Goal: Task Accomplishment & Management: Manage account settings

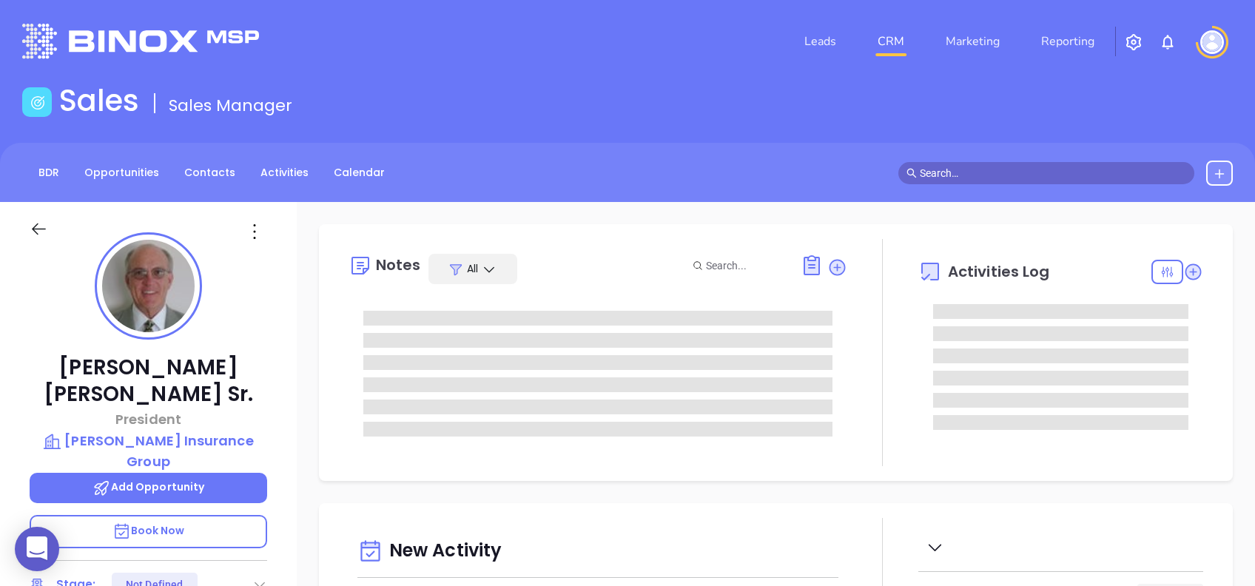
type input "10:00 am"
type input "[DATE]"
type input "[PERSON_NAME]"
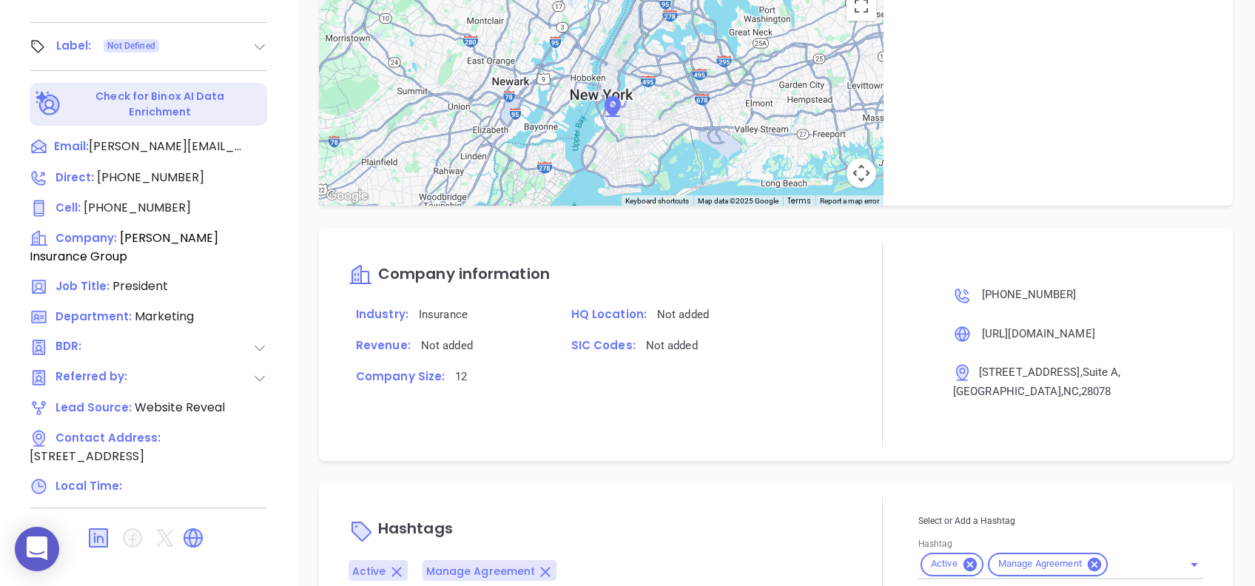
scroll to position [1124, 0]
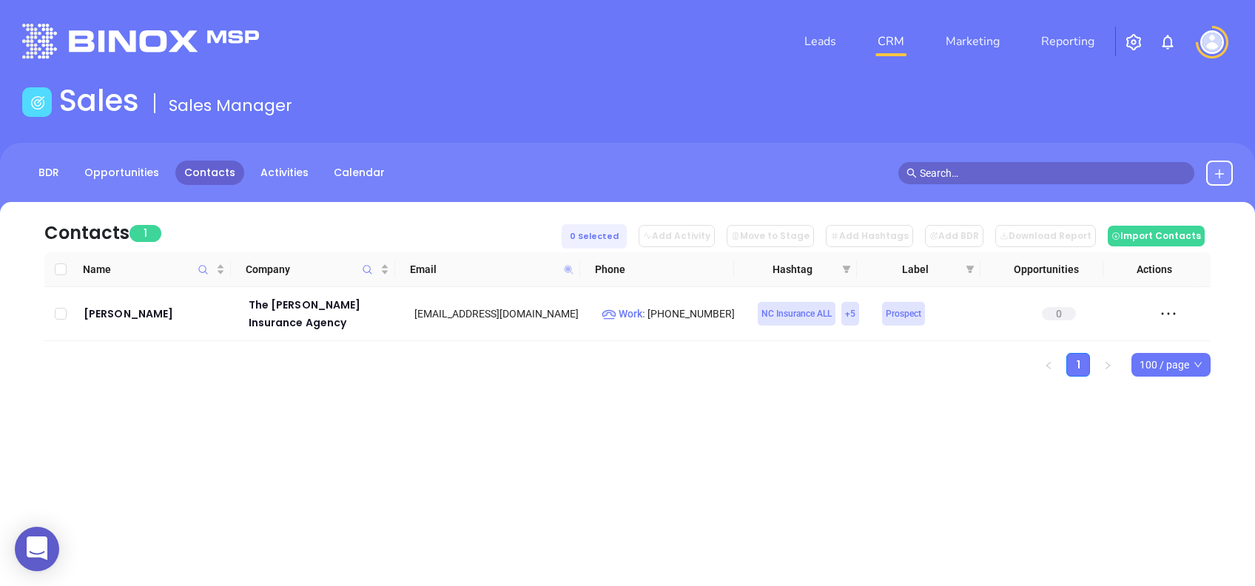
click at [569, 267] on icon at bounding box center [568, 269] width 9 height 9
click at [540, 327] on span "Show All" at bounding box center [527, 328] width 39 height 16
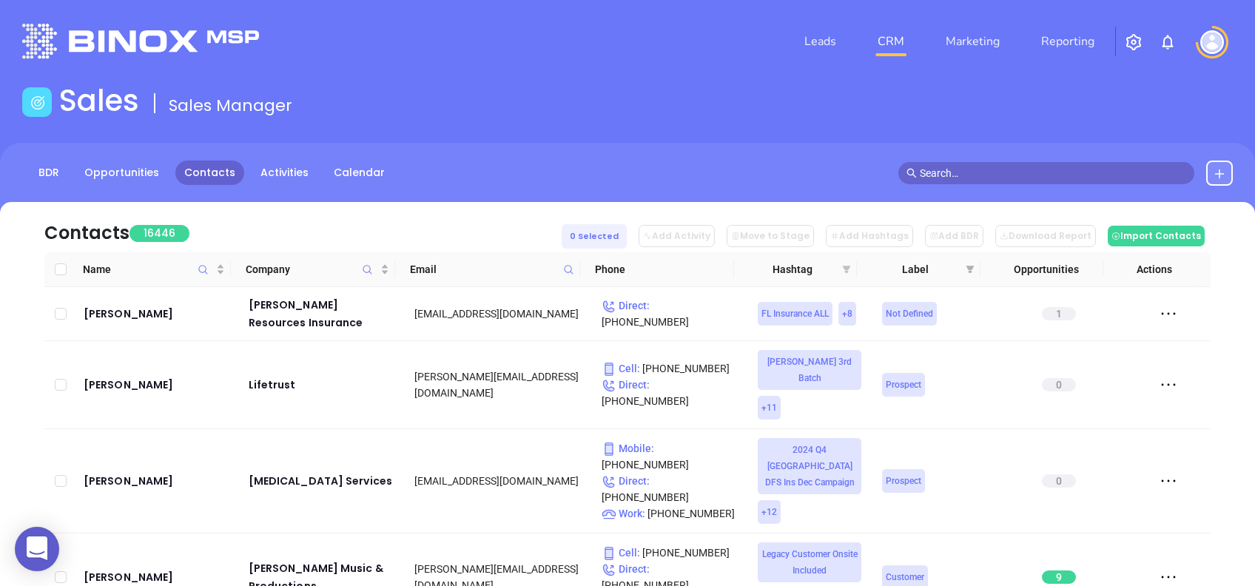
click at [847, 267] on icon "filter" at bounding box center [847, 269] width 8 height 7
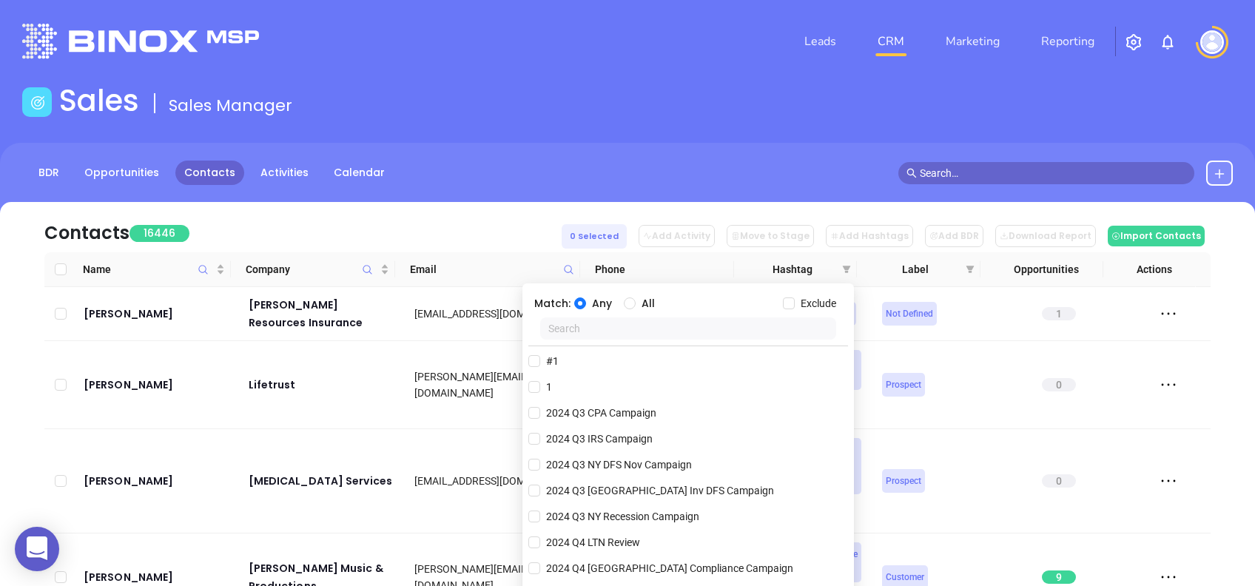
click at [705, 337] on input "text" at bounding box center [688, 329] width 296 height 22
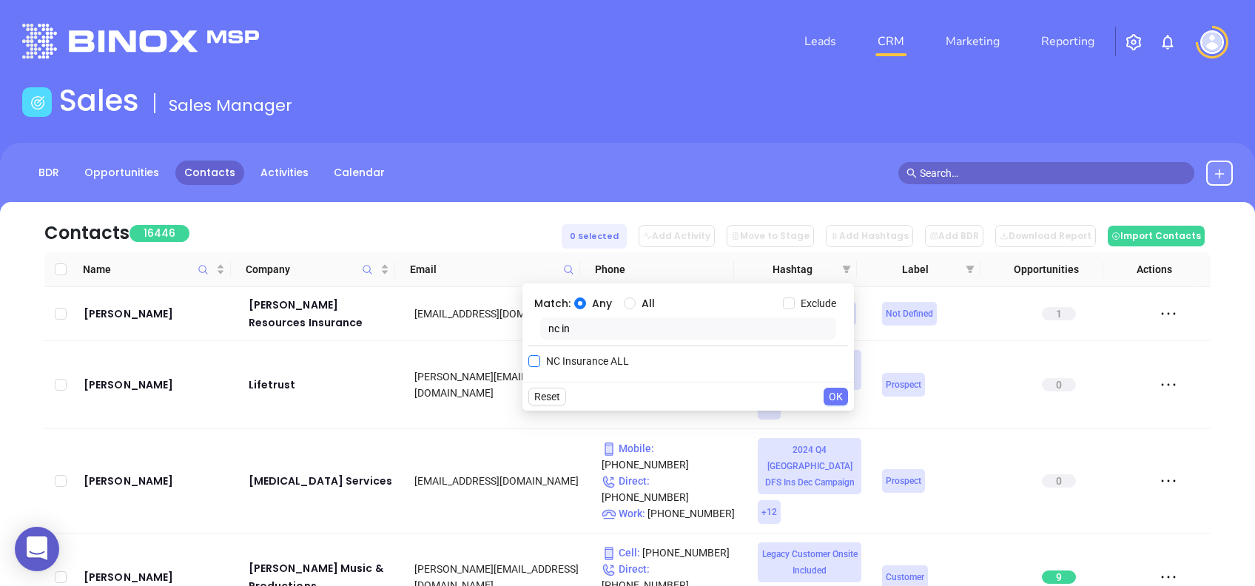
type input "nc in"
click at [616, 359] on span "NC Insurance ALL" at bounding box center [587, 361] width 95 height 16
click at [540, 359] on input "NC Insurance ALL" at bounding box center [534, 361] width 12 height 12
checkbox input "true"
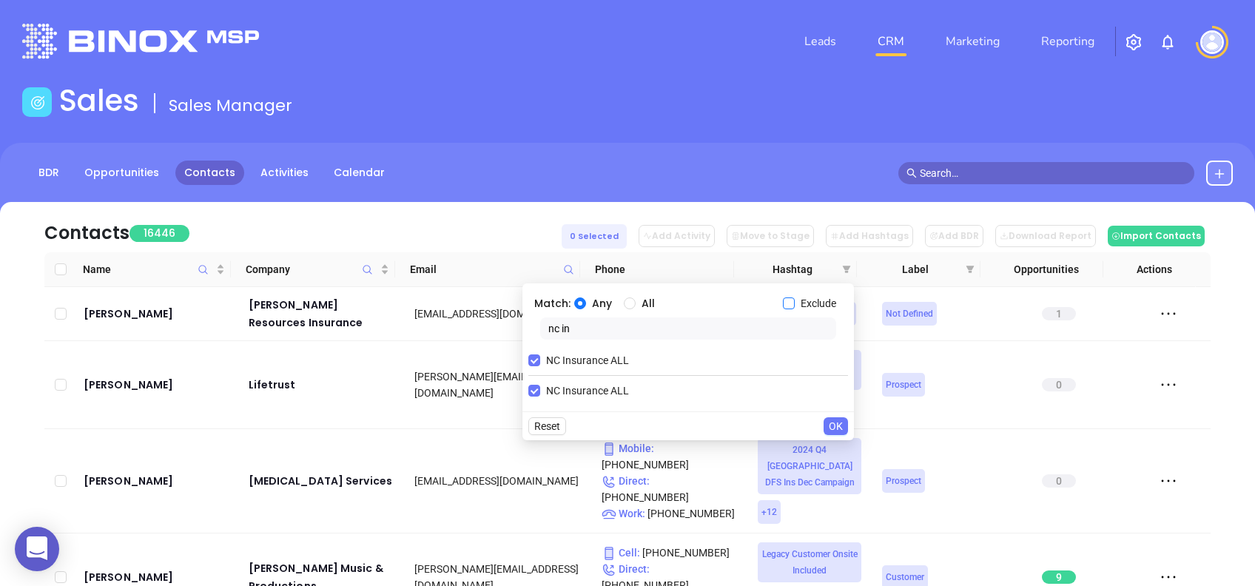
click at [790, 297] on label "Exclude" at bounding box center [812, 303] width 59 height 16
click at [787, 302] on input "Exclude" at bounding box center [789, 304] width 12 height 12
checkbox input "true"
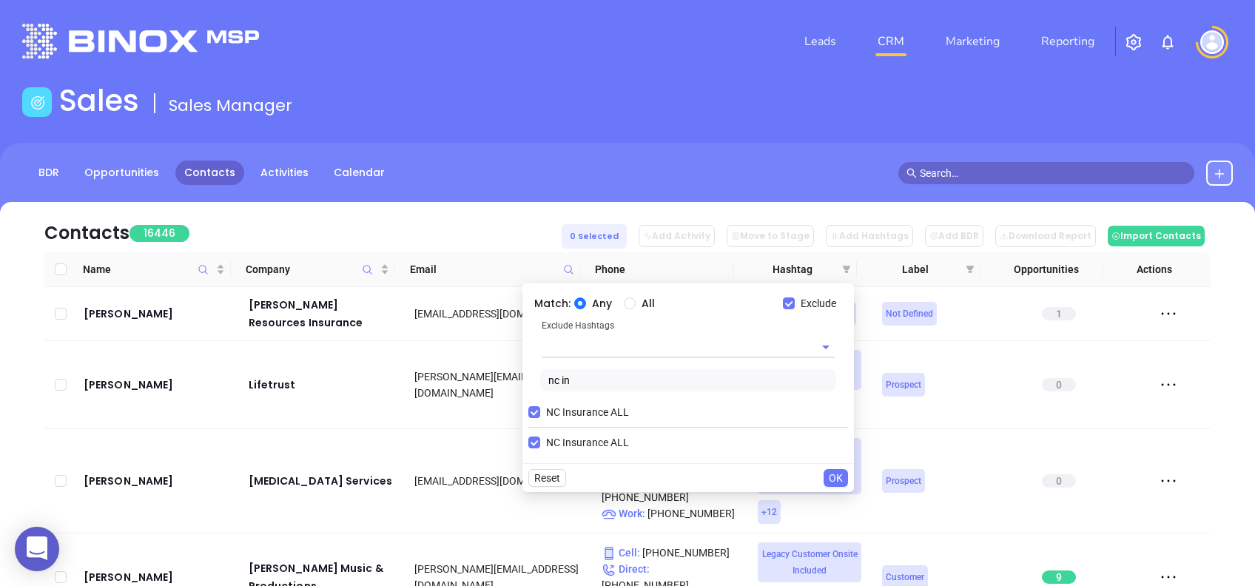
click at [670, 345] on input "text" at bounding box center [668, 346] width 252 height 21
type input "copper"
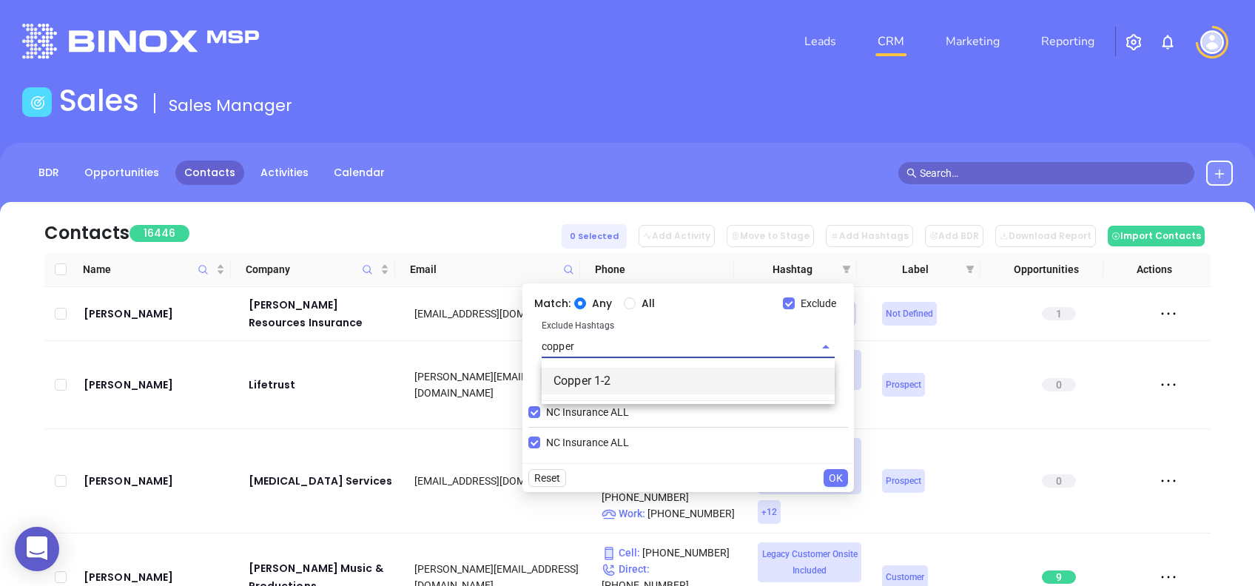
click at [587, 379] on li "Copper 1-2" at bounding box center [688, 381] width 293 height 27
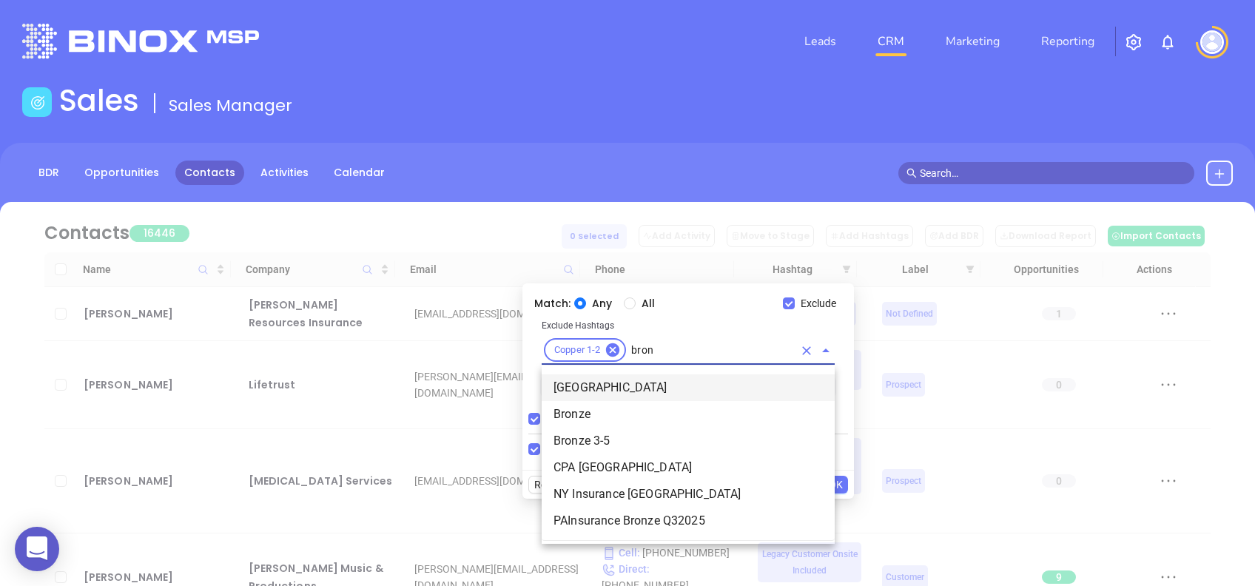
type input "bronz"
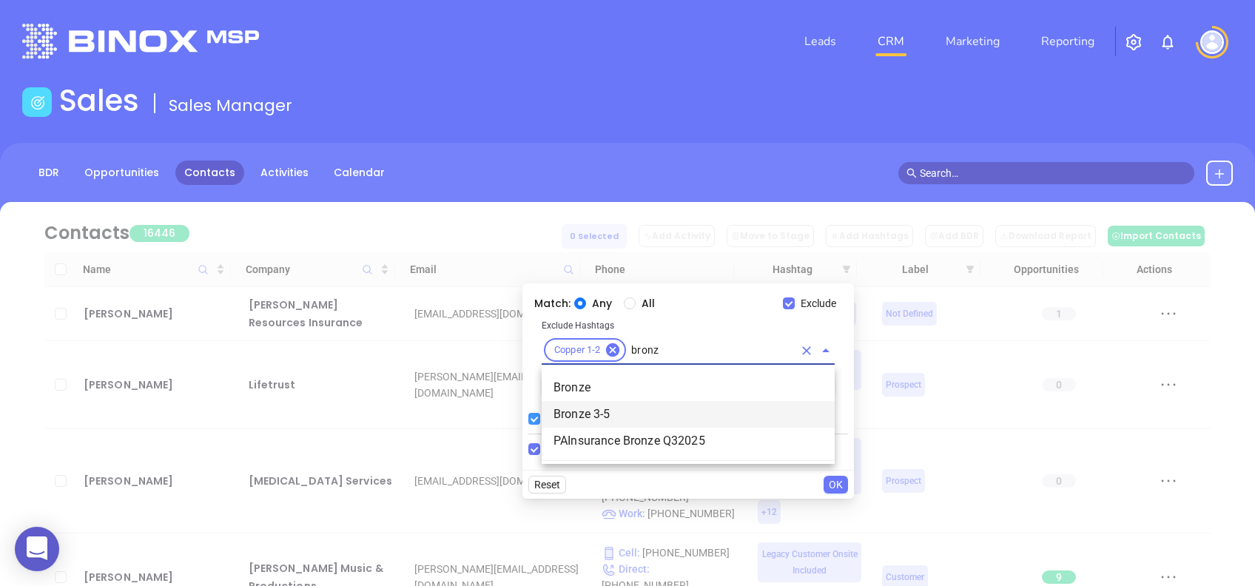
click at [603, 412] on li "Bronze 3-5" at bounding box center [688, 414] width 293 height 27
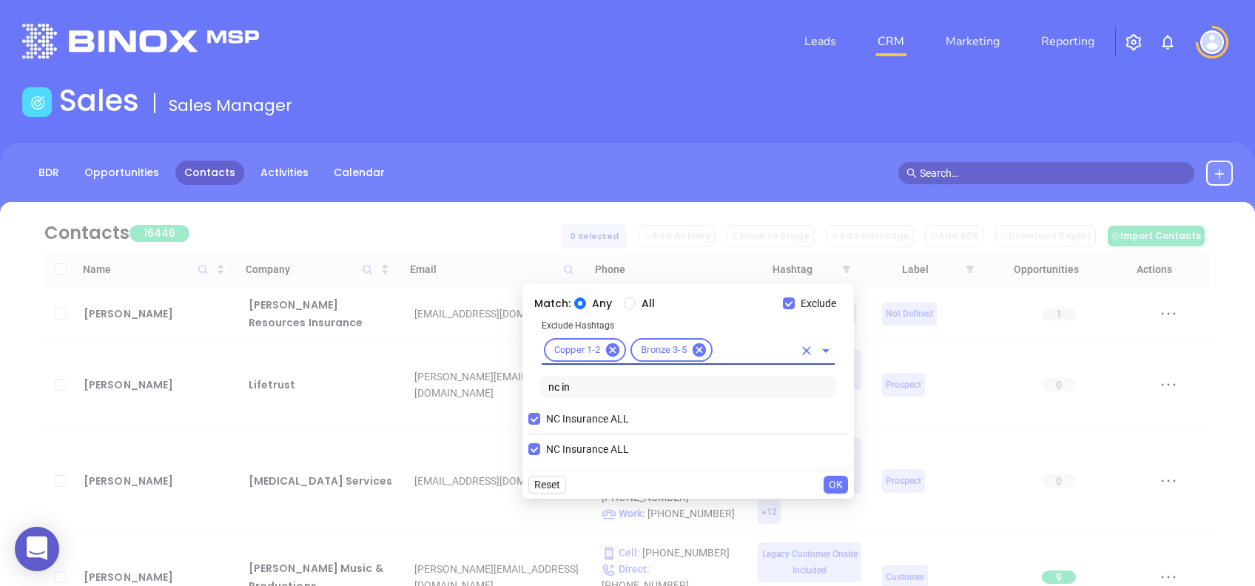
click at [842, 482] on span "OK" at bounding box center [836, 485] width 14 height 16
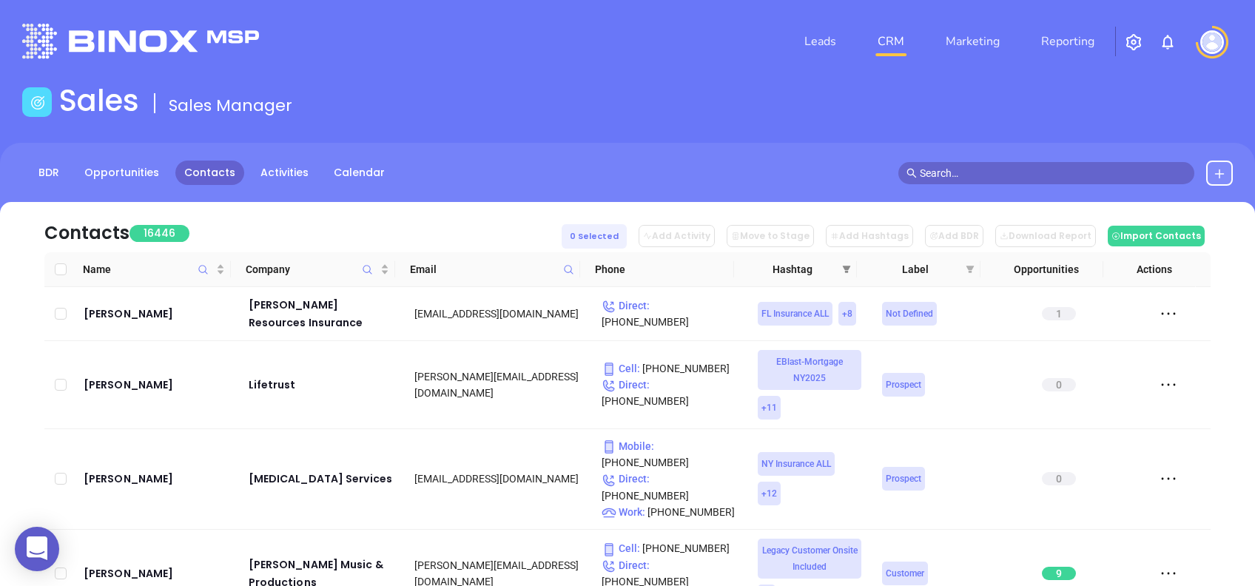
click at [842, 265] on icon "filter" at bounding box center [846, 269] width 9 height 9
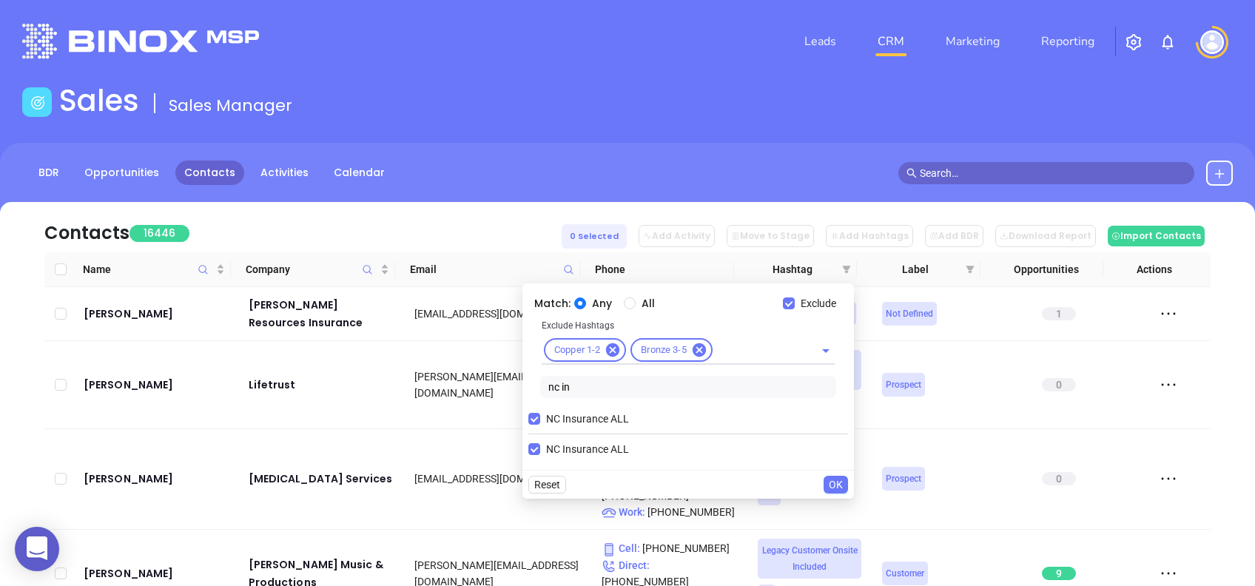
click at [830, 484] on span "OK" at bounding box center [836, 485] width 14 height 16
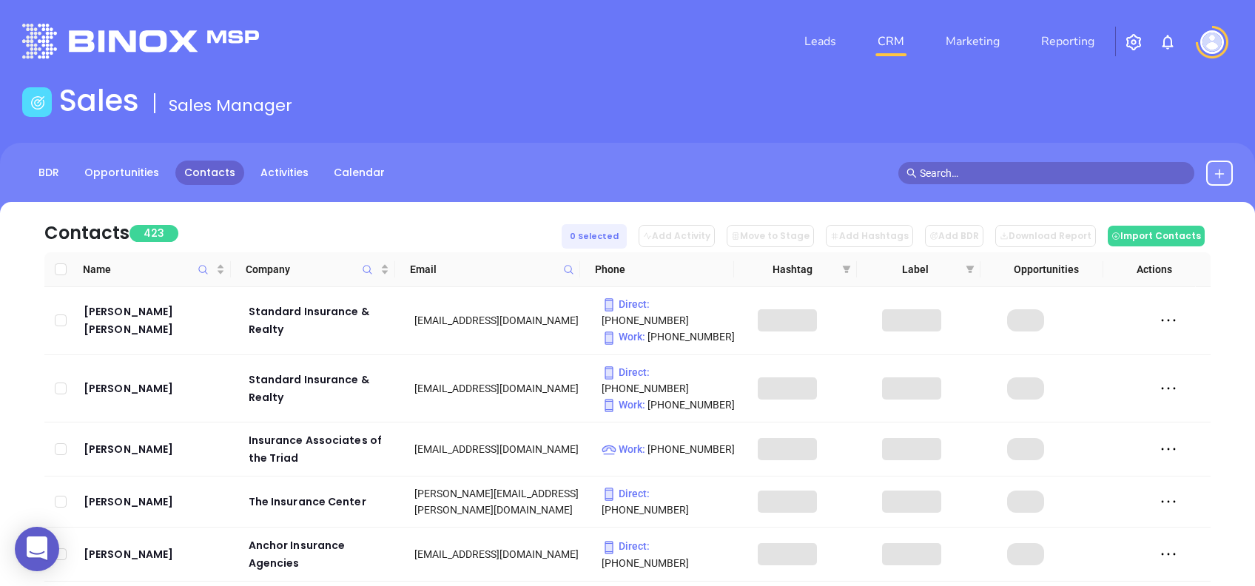
click at [414, 228] on div "Contacts 423 0 Selected Add Activity Move to Stage Add Hashtags Add BDR Downloa…" at bounding box center [627, 227] width 1166 height 50
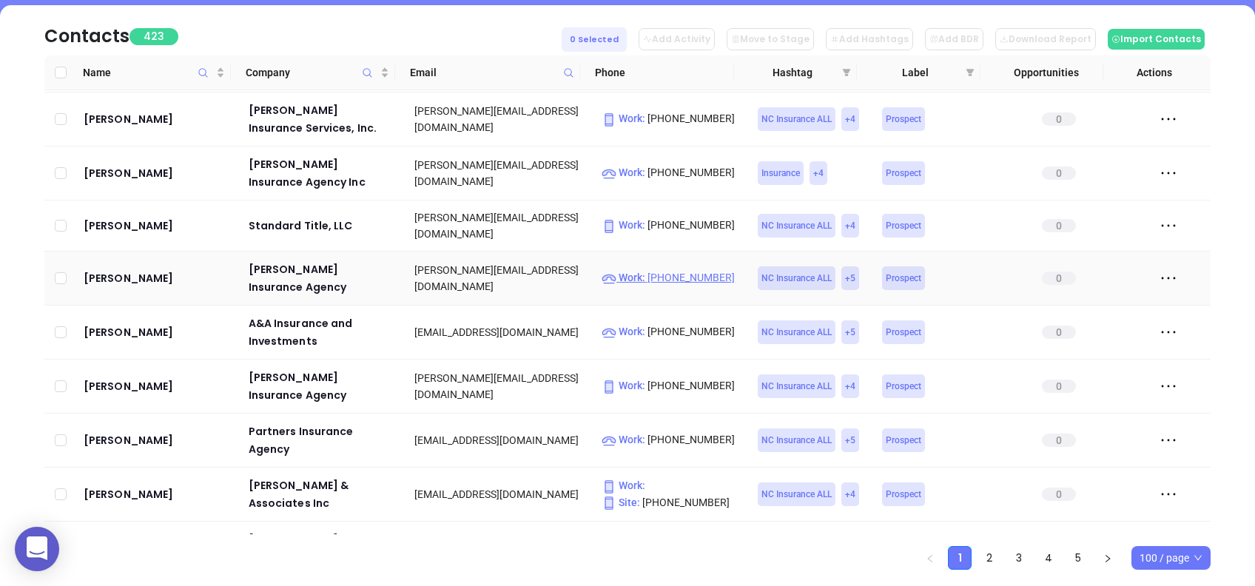
scroll to position [3651, 0]
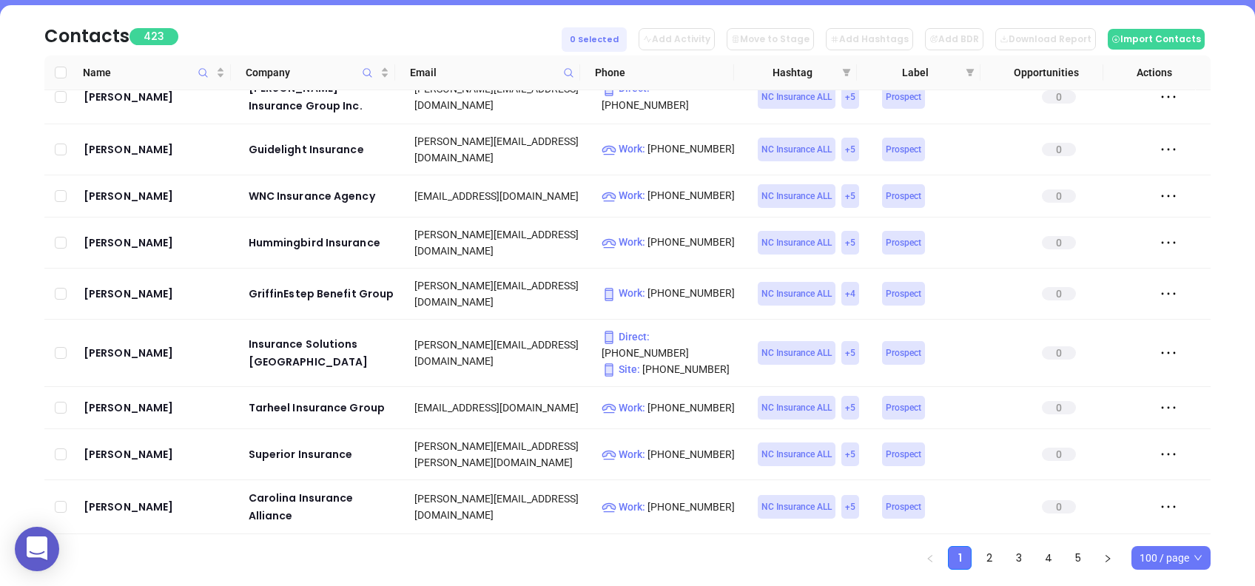
click at [572, 73] on icon at bounding box center [568, 72] width 11 height 11
drag, startPoint x: 845, startPoint y: 77, endPoint x: 850, endPoint y: 88, distance: 12.3
click at [845, 77] on span at bounding box center [846, 72] width 15 height 22
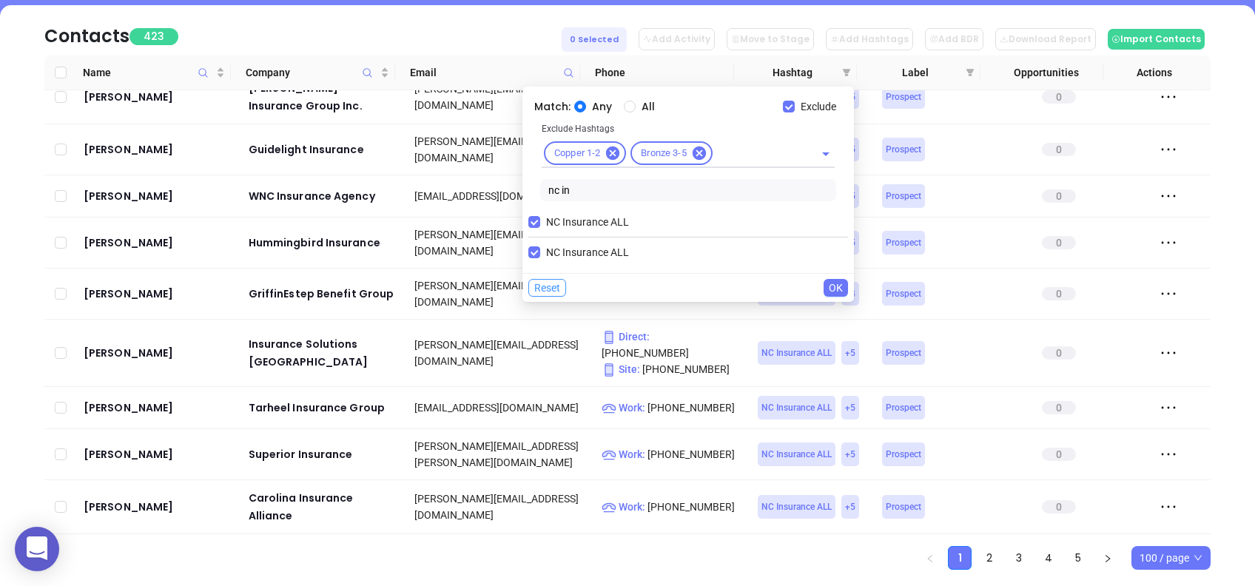
click at [546, 283] on span "Reset" at bounding box center [547, 288] width 26 height 16
checkbox input "false"
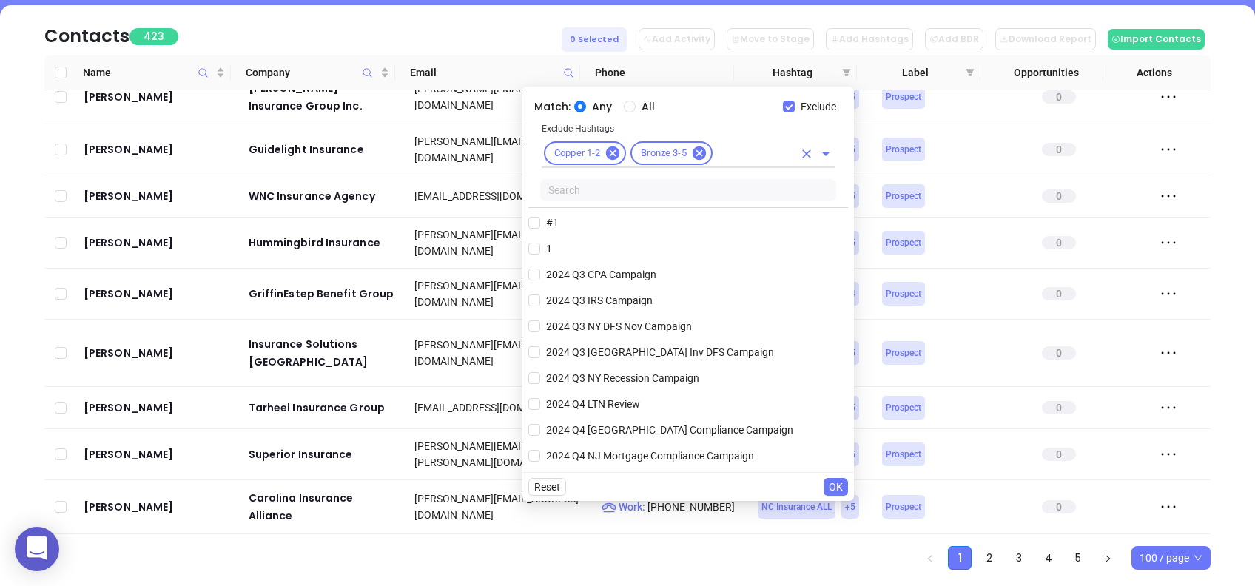
click at [799, 147] on icon "Clear" at bounding box center [806, 154] width 15 height 15
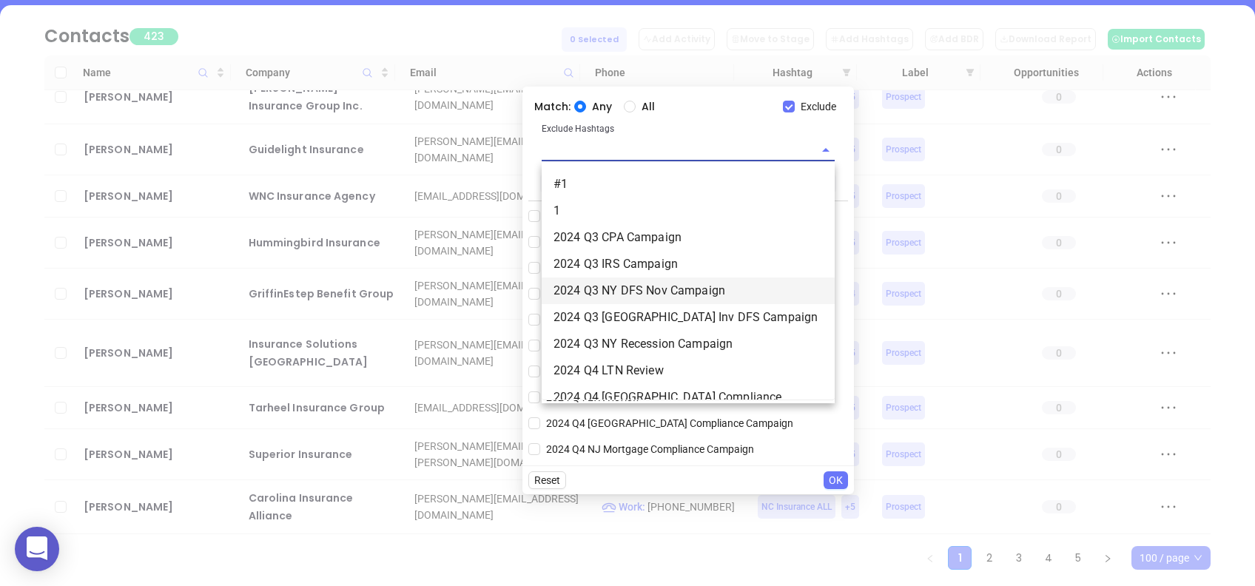
click at [836, 481] on span "OK" at bounding box center [836, 480] width 14 height 16
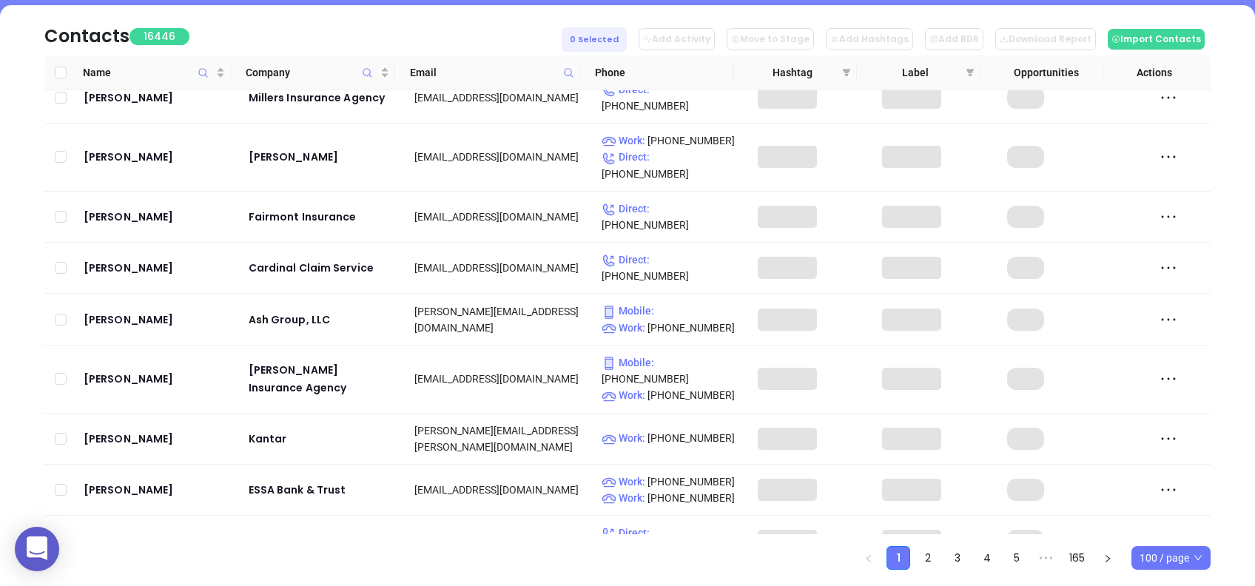
click at [571, 71] on icon at bounding box center [568, 72] width 11 height 11
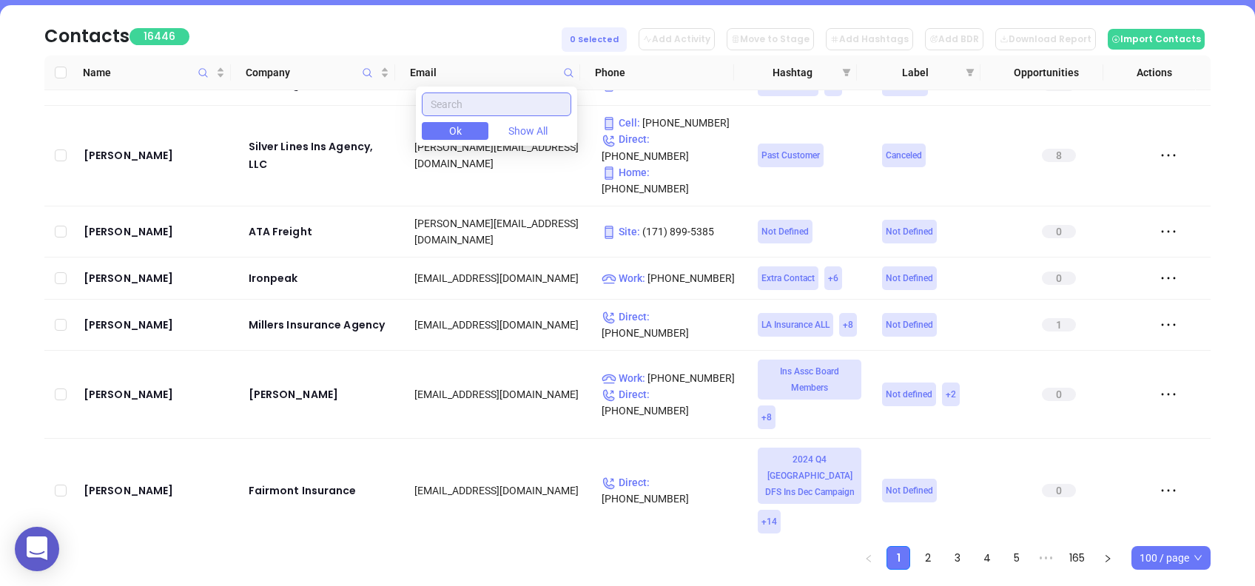
paste input "erik@cronkinsure.com"
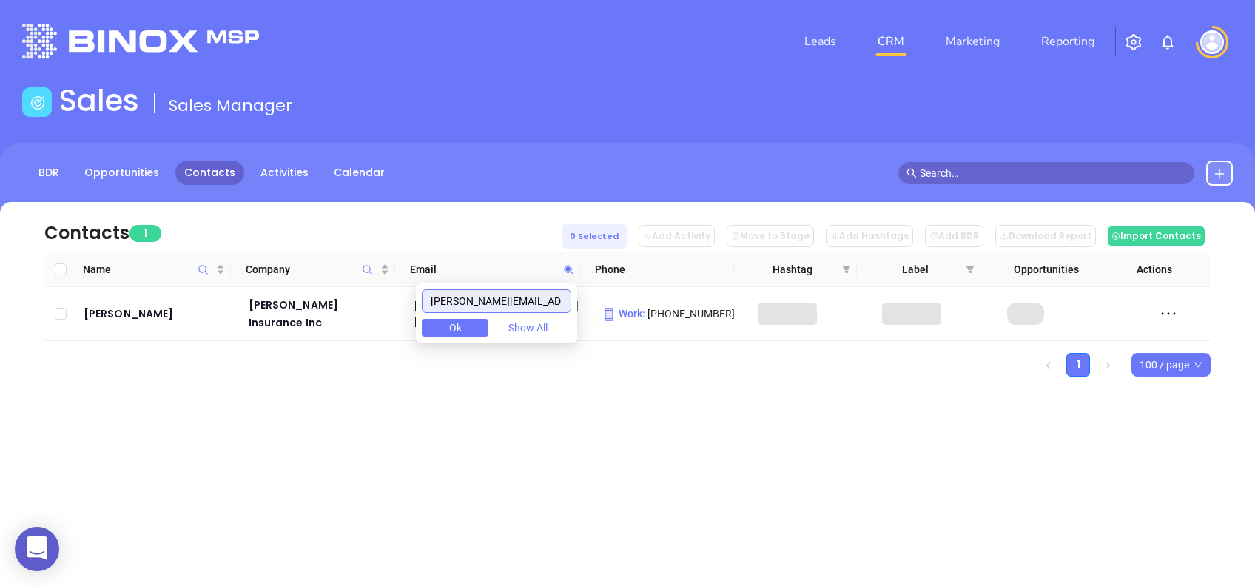
scroll to position [0, 0]
type input "erik@cronkinsure.com"
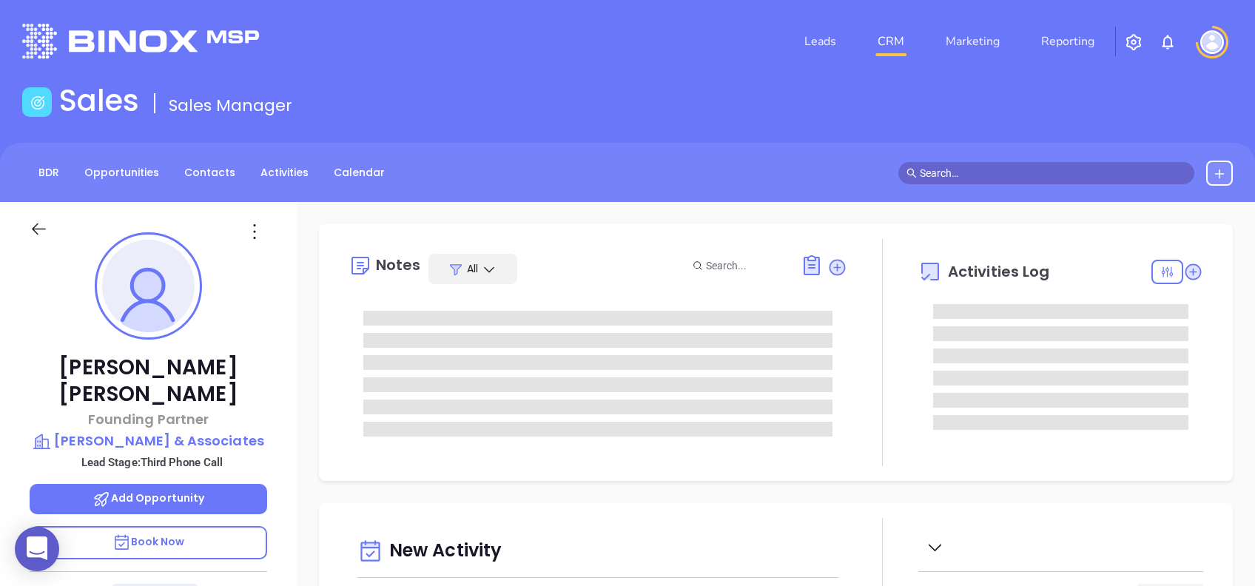
type input "[DATE]"
type input "[PERSON_NAME]"
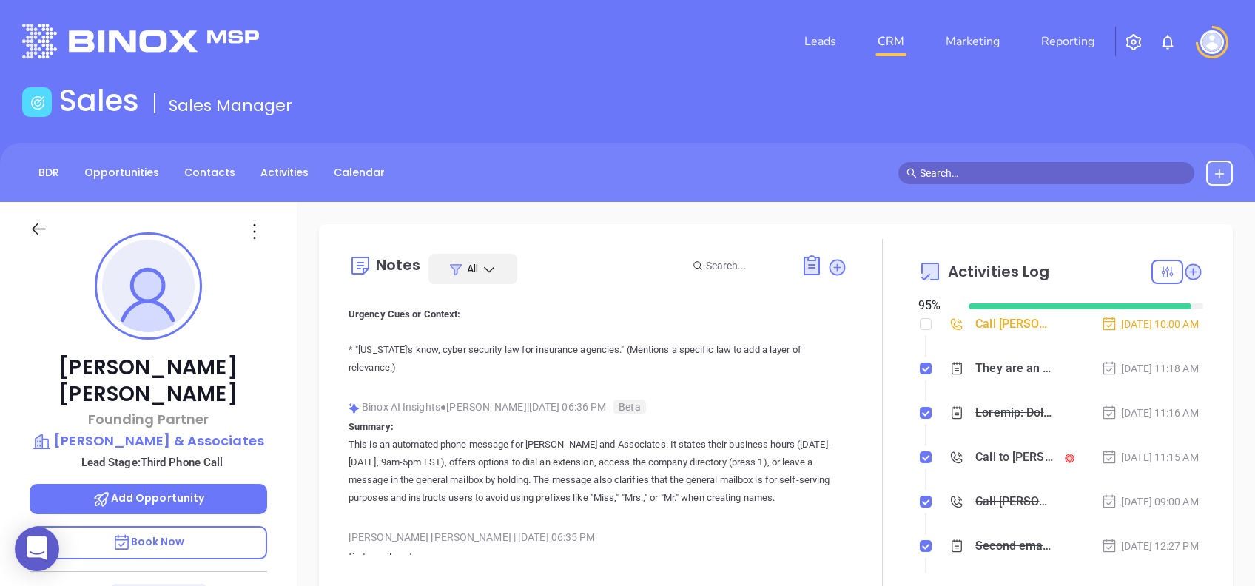
scroll to position [2380, 0]
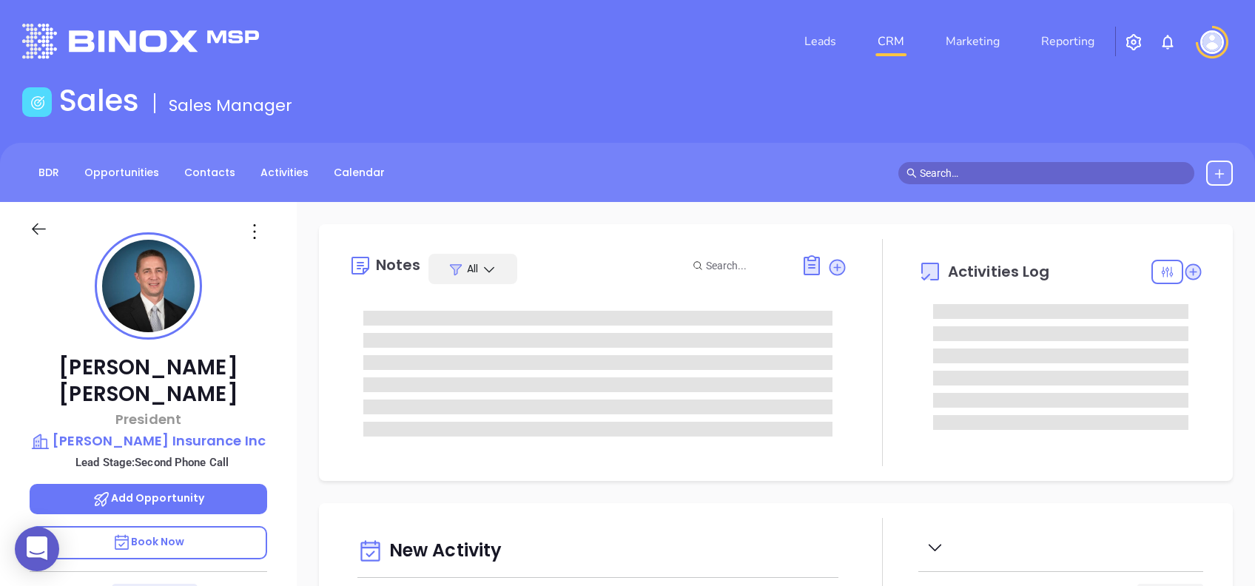
type input "[DATE]"
type input "[PERSON_NAME]"
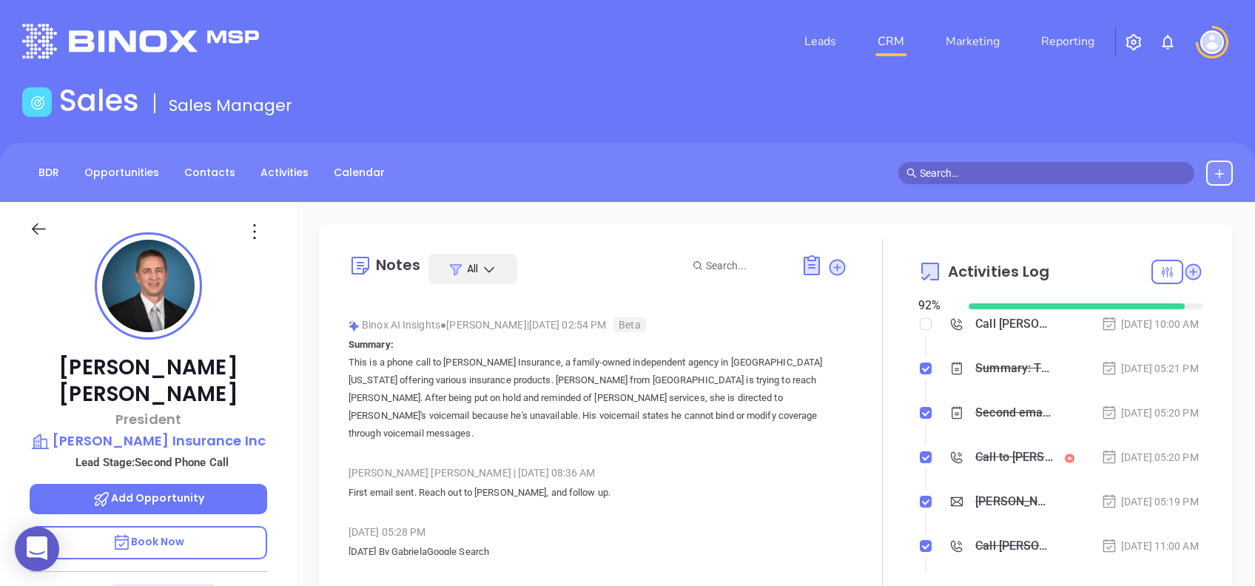
scroll to position [0, 0]
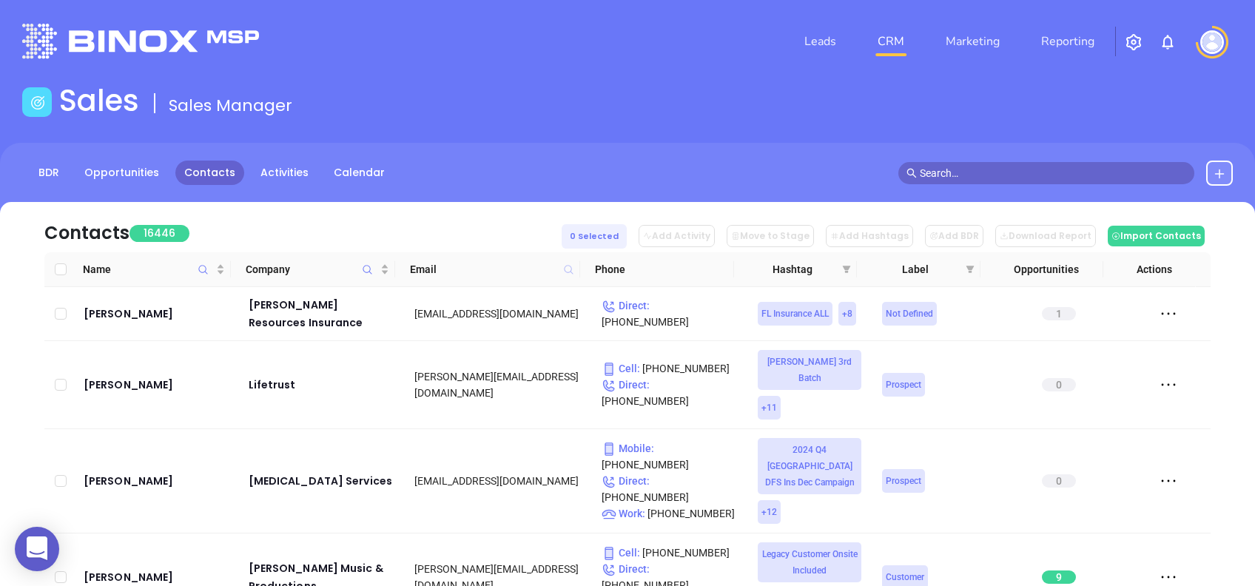
click at [571, 269] on icon at bounding box center [568, 269] width 9 height 9
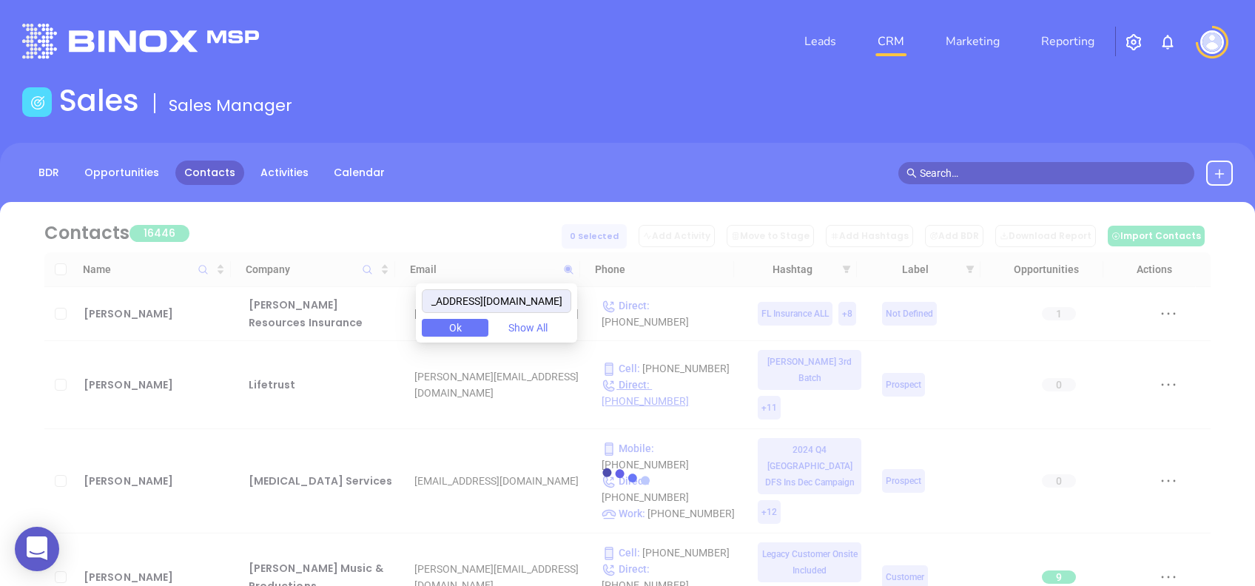
scroll to position [0, 43]
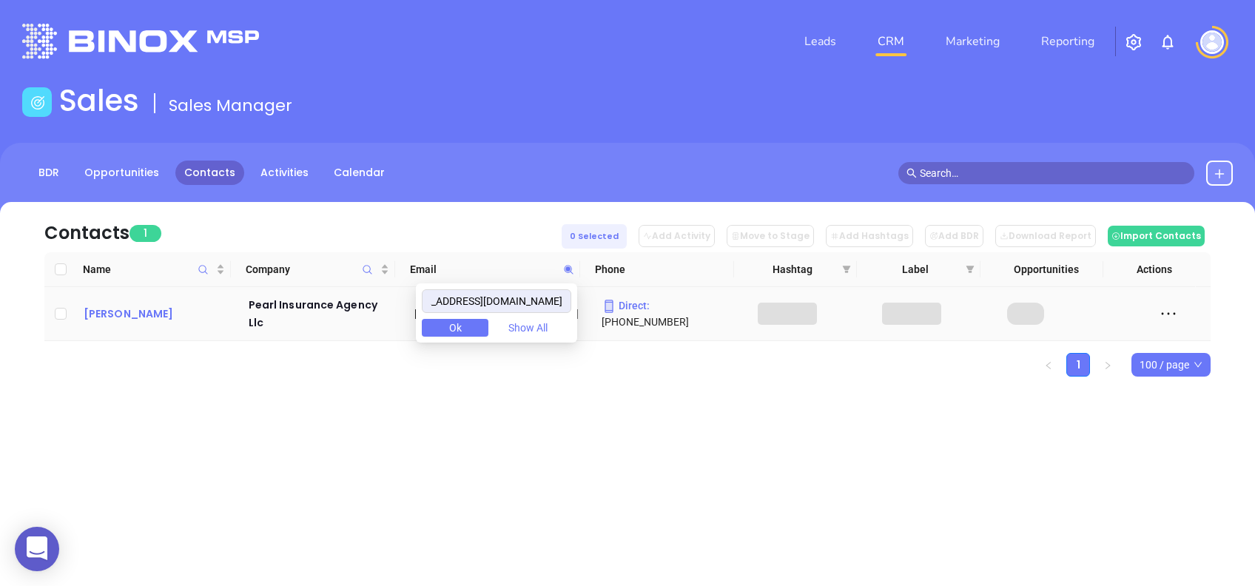
type input "awilson@pearlinsuranceagency.com"
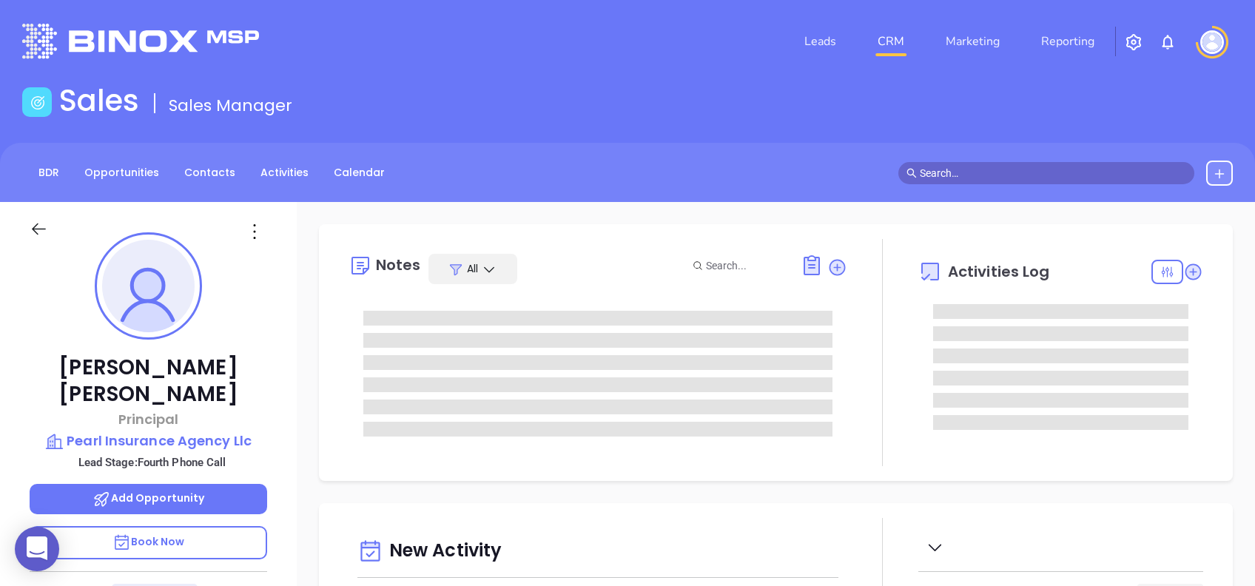
type input "[DATE]"
type input "[PERSON_NAME]"
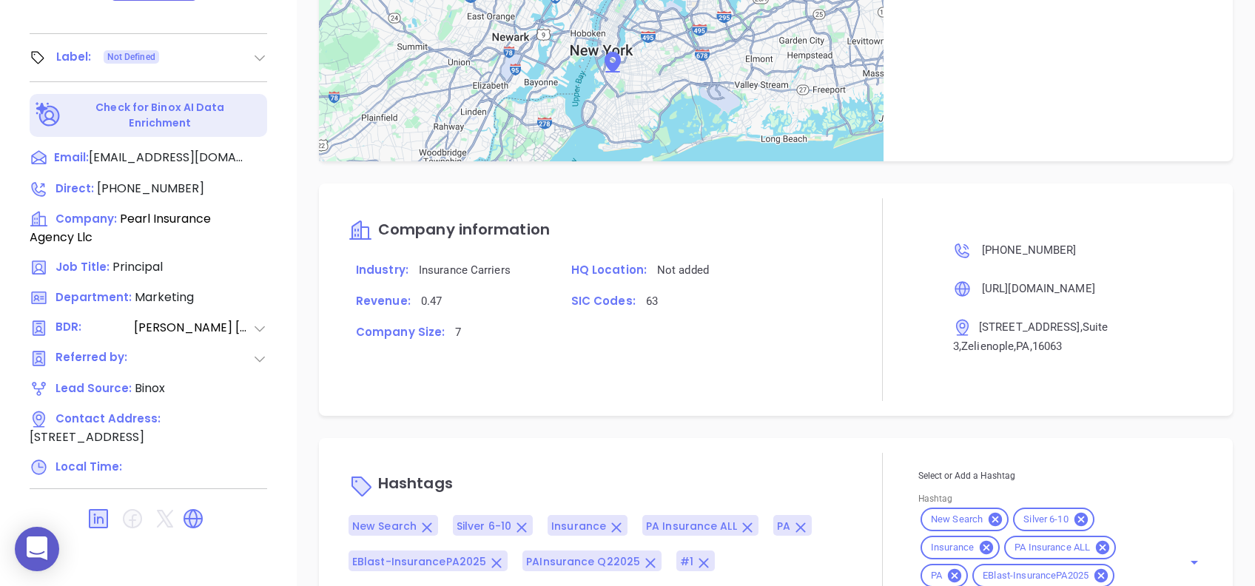
scroll to position [992, 0]
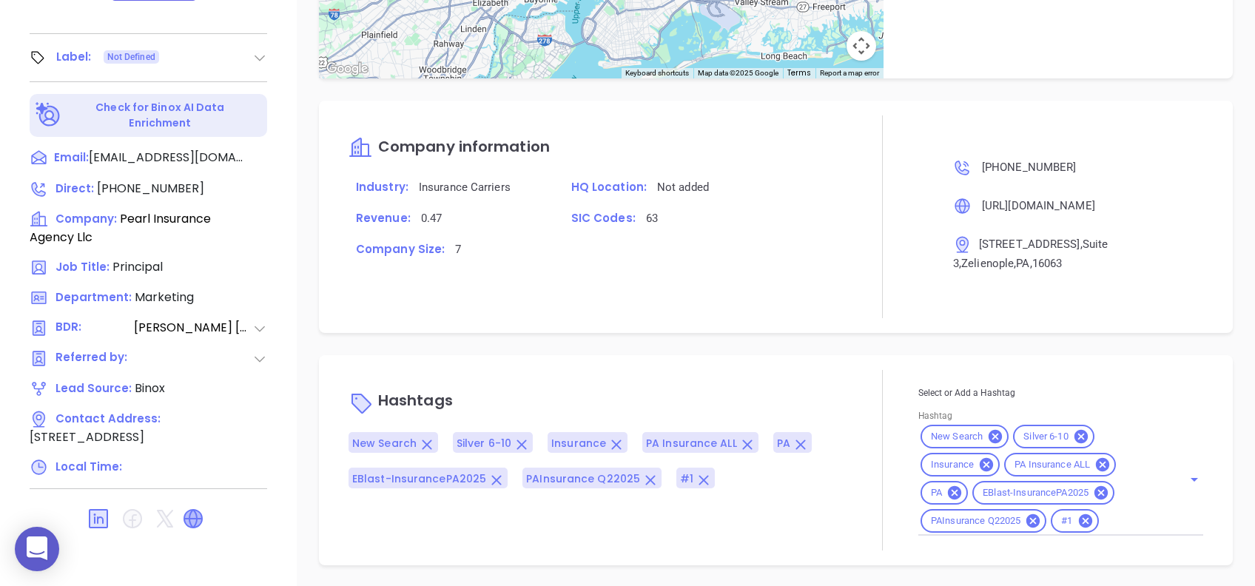
click at [199, 510] on icon at bounding box center [193, 519] width 18 height 18
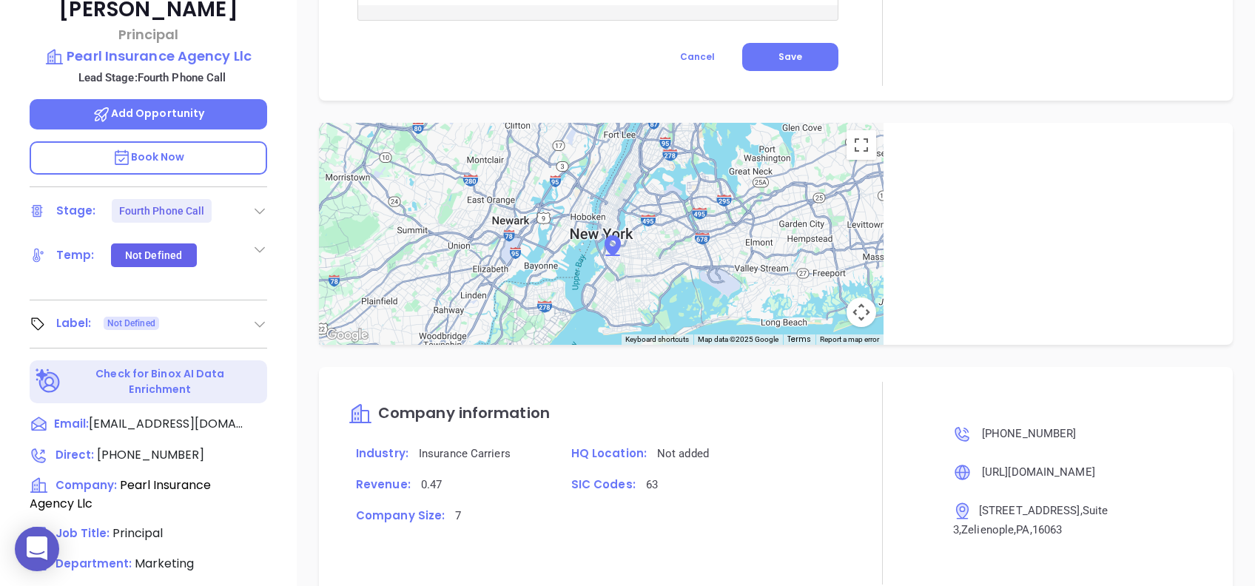
scroll to position [651, 0]
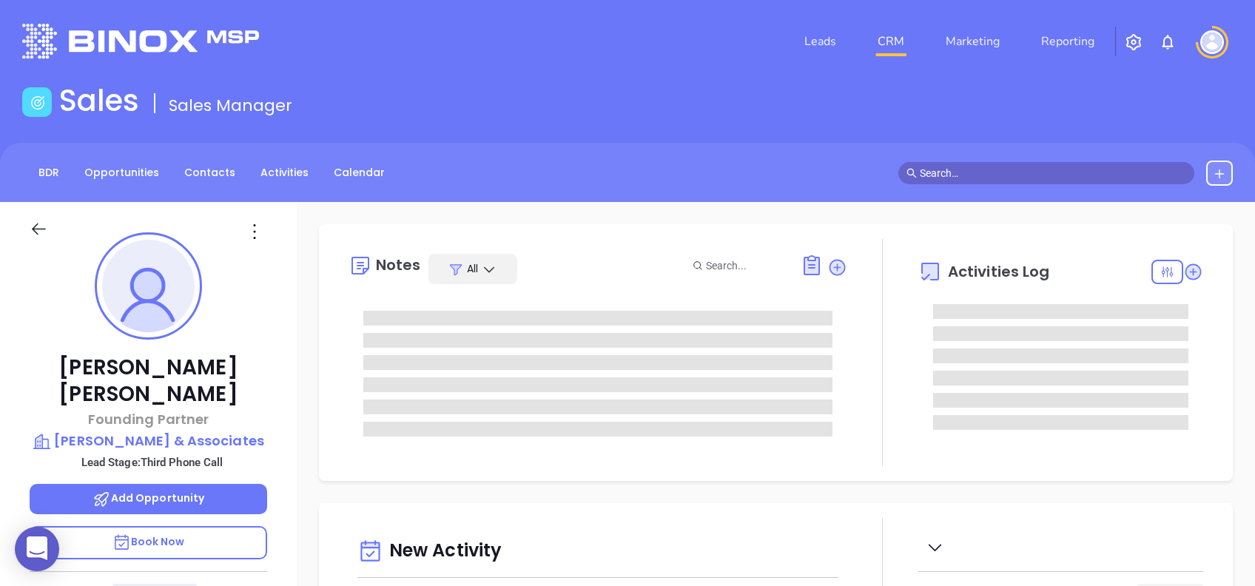
type input "[DATE]"
type input "[PERSON_NAME]"
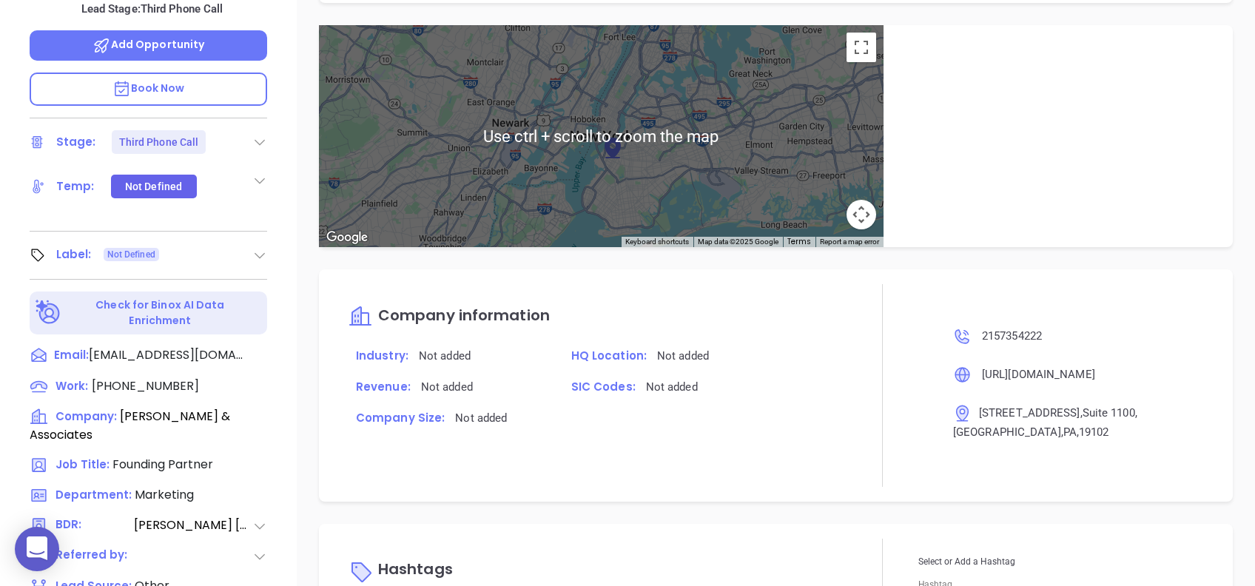
scroll to position [651, 0]
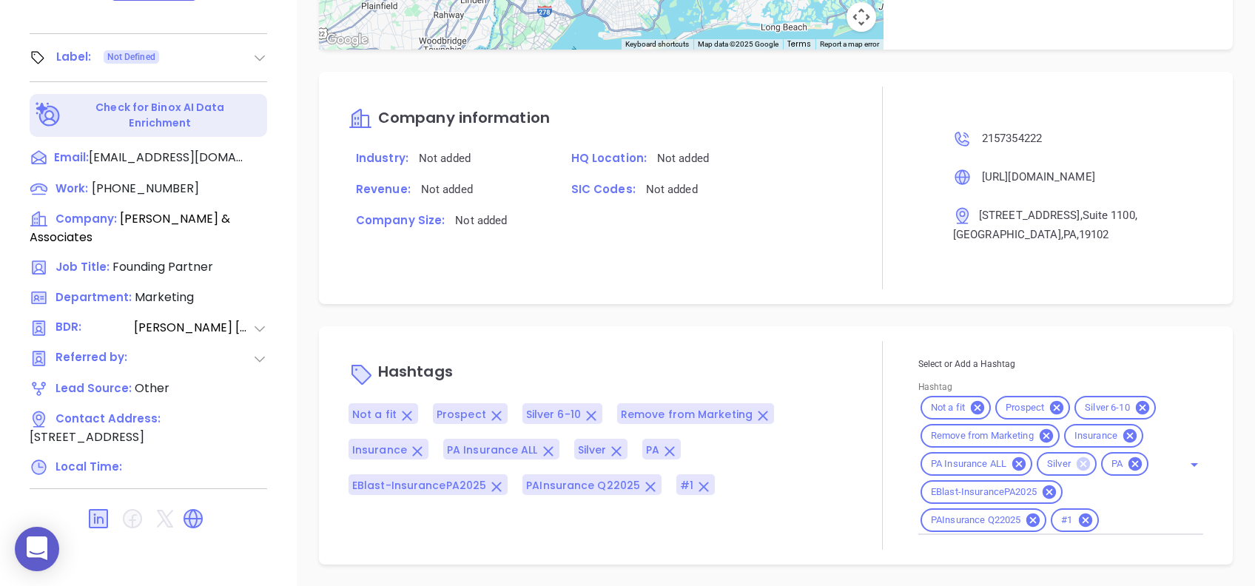
click at [1077, 462] on icon at bounding box center [1083, 463] width 13 height 13
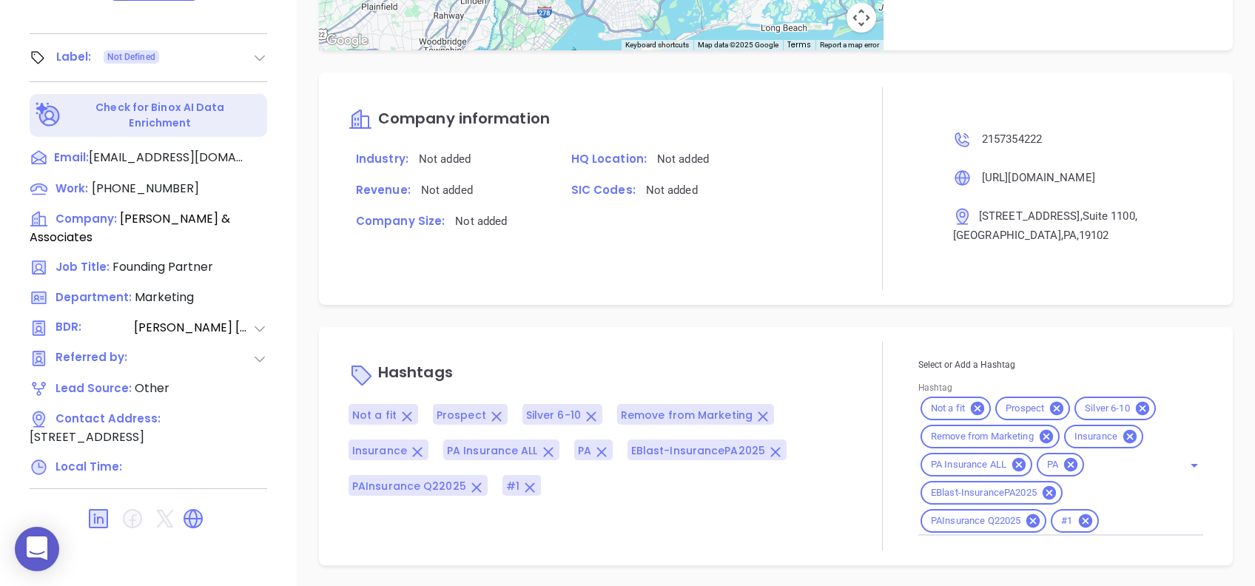
click at [777, 362] on p "Hashtags" at bounding box center [598, 375] width 499 height 36
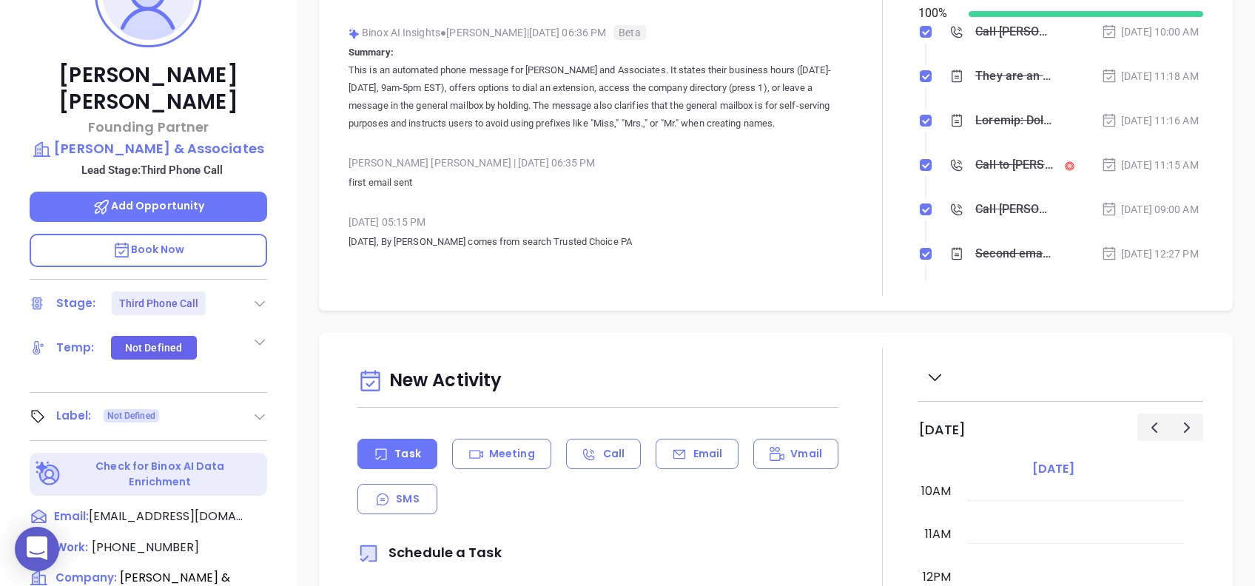
scroll to position [292, 0]
